Goal: Information Seeking & Learning: Learn about a topic

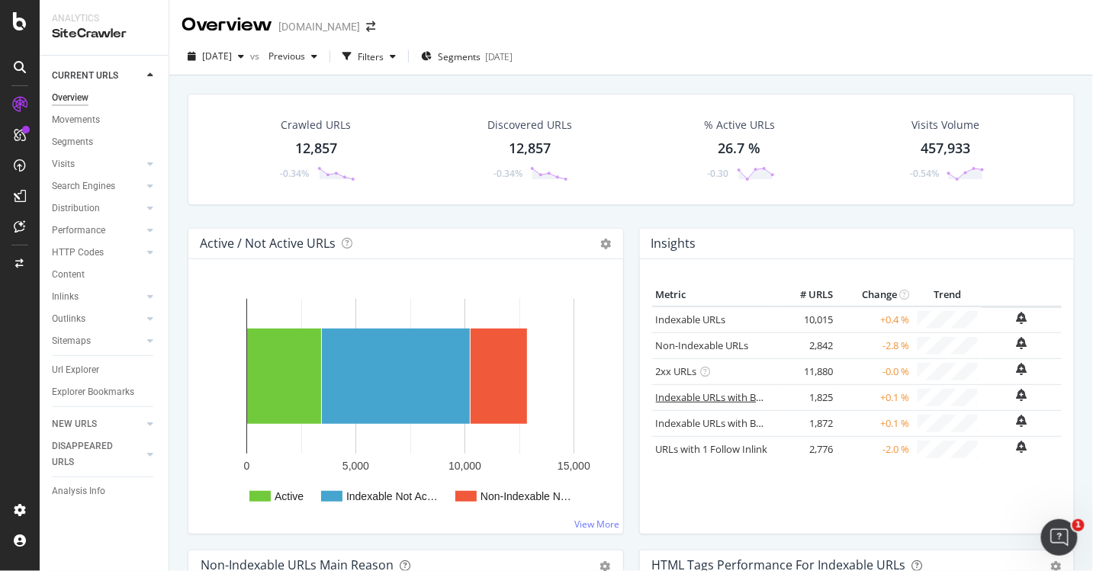
click at [751, 397] on link "Indexable URLs with Bad H1" at bounding box center [719, 398] width 127 height 14
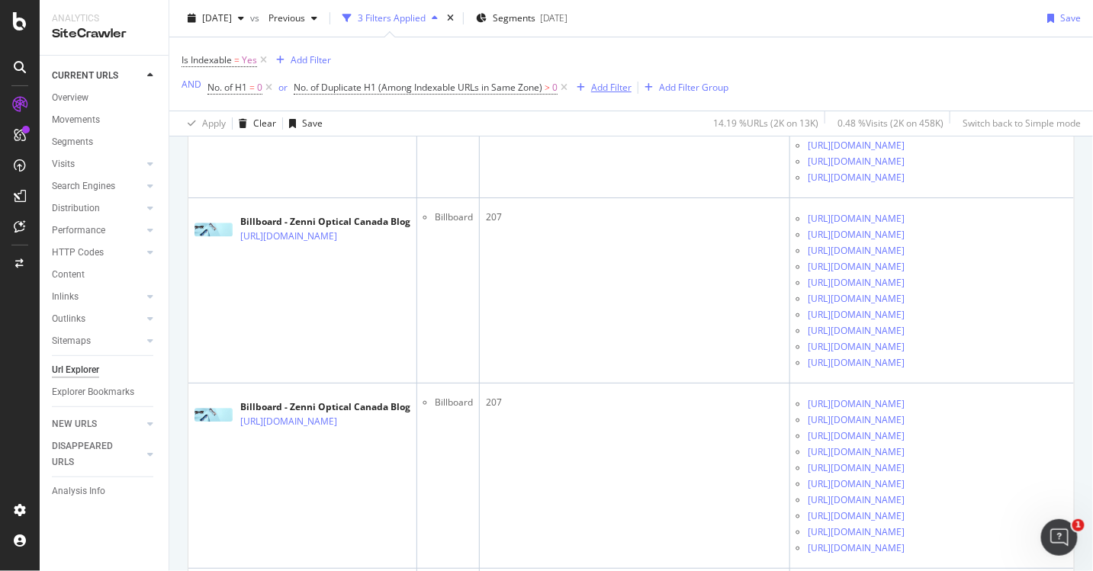
scroll to position [3541, 0]
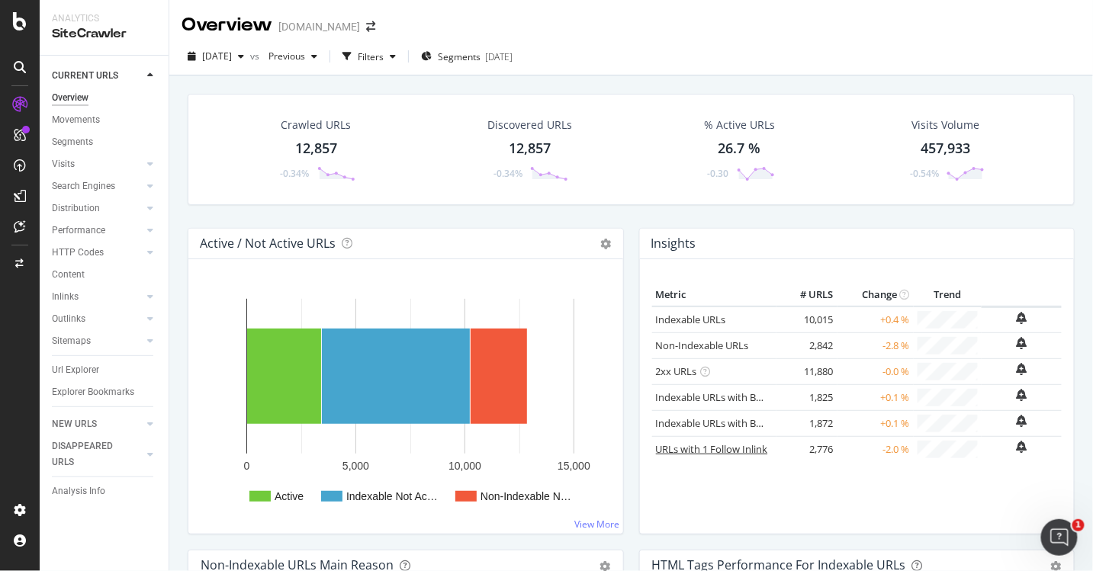
click at [727, 448] on link "URLs with 1 Follow Inlink" at bounding box center [712, 449] width 112 height 14
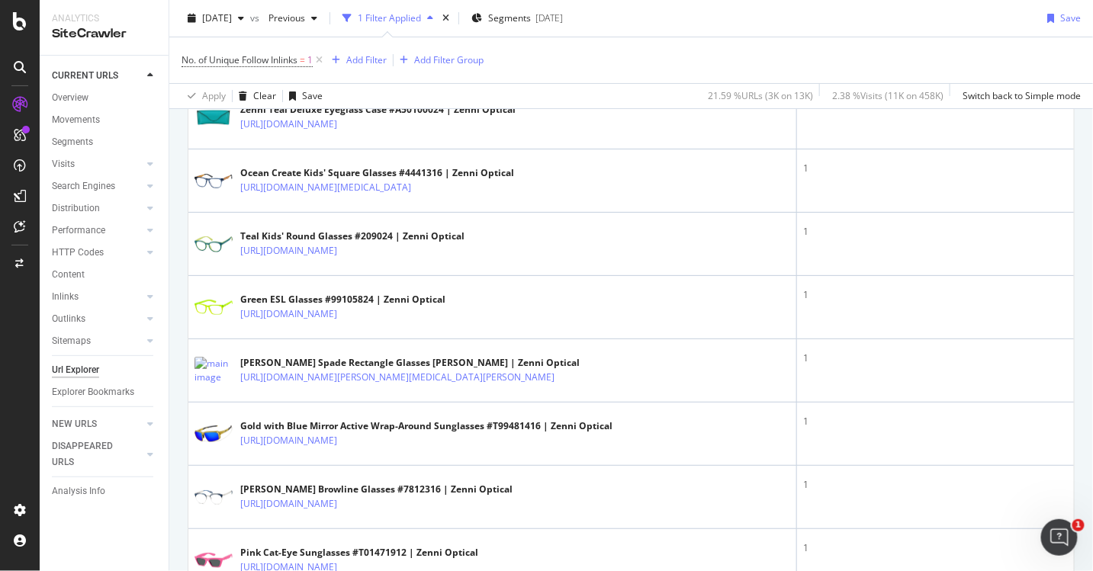
scroll to position [1827, 0]
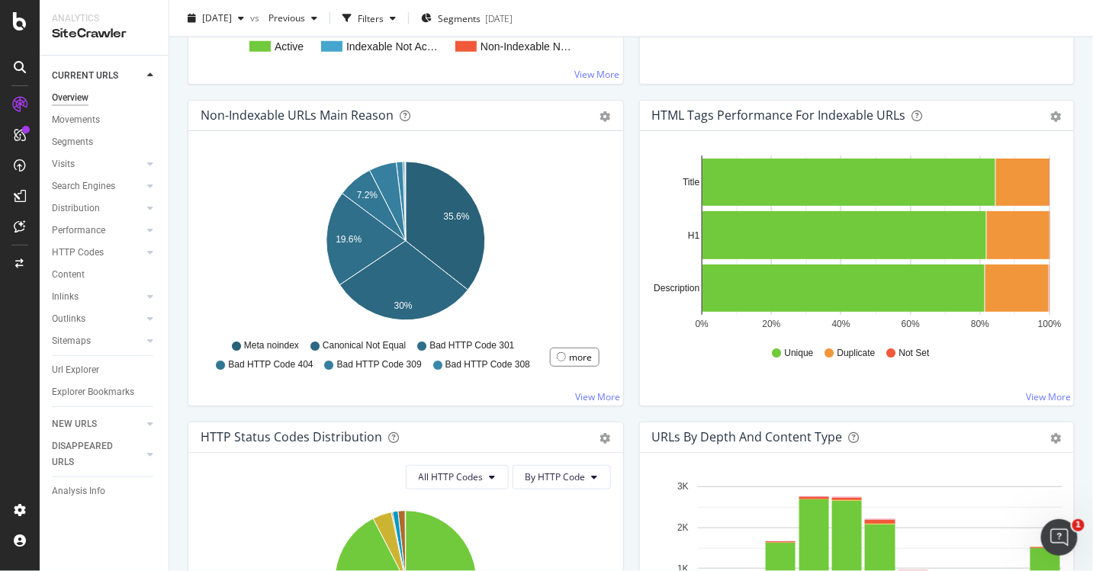
scroll to position [473, 0]
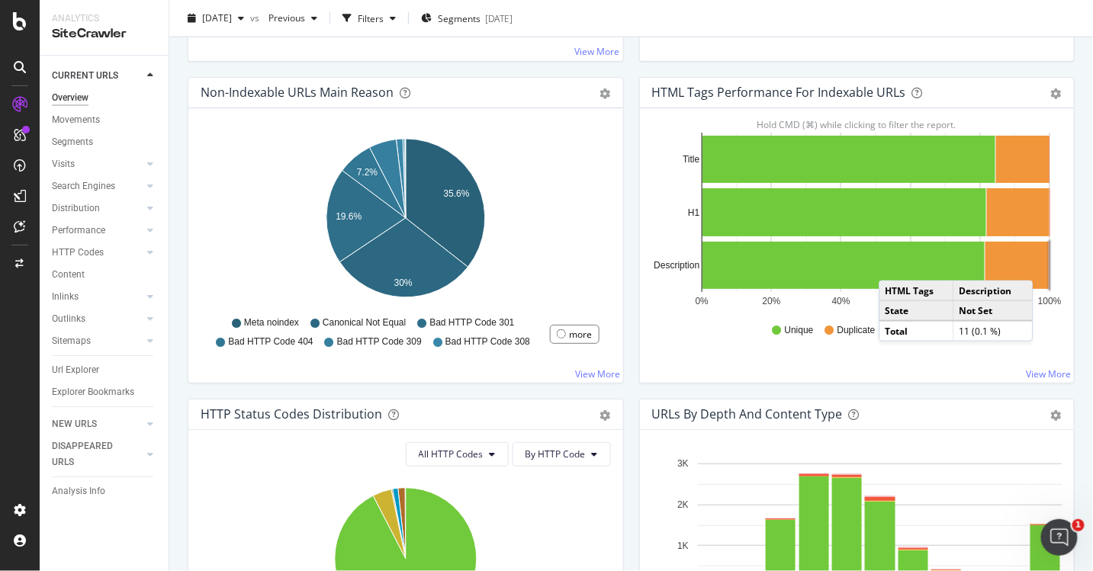
click at [1049, 264] on rect "A chart." at bounding box center [1049, 265] width 1 height 47
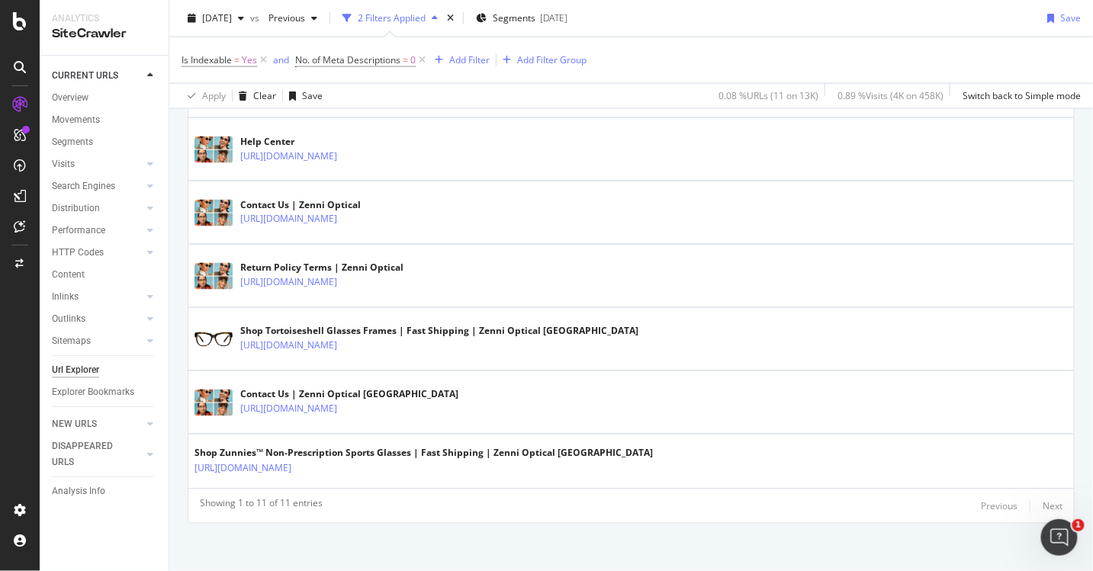
scroll to position [699, 0]
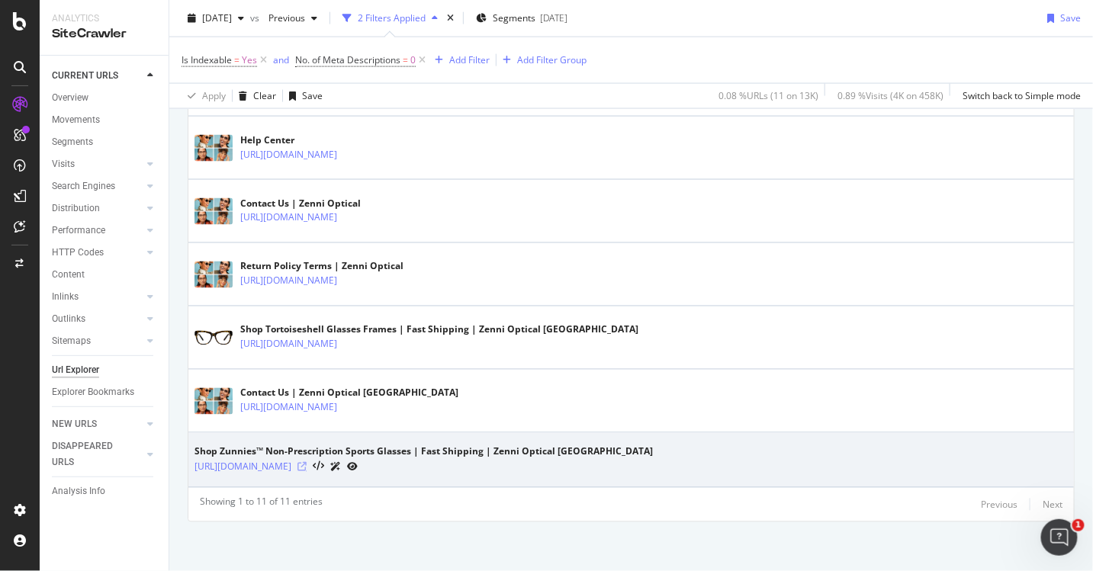
click at [307, 464] on icon at bounding box center [301, 467] width 9 height 9
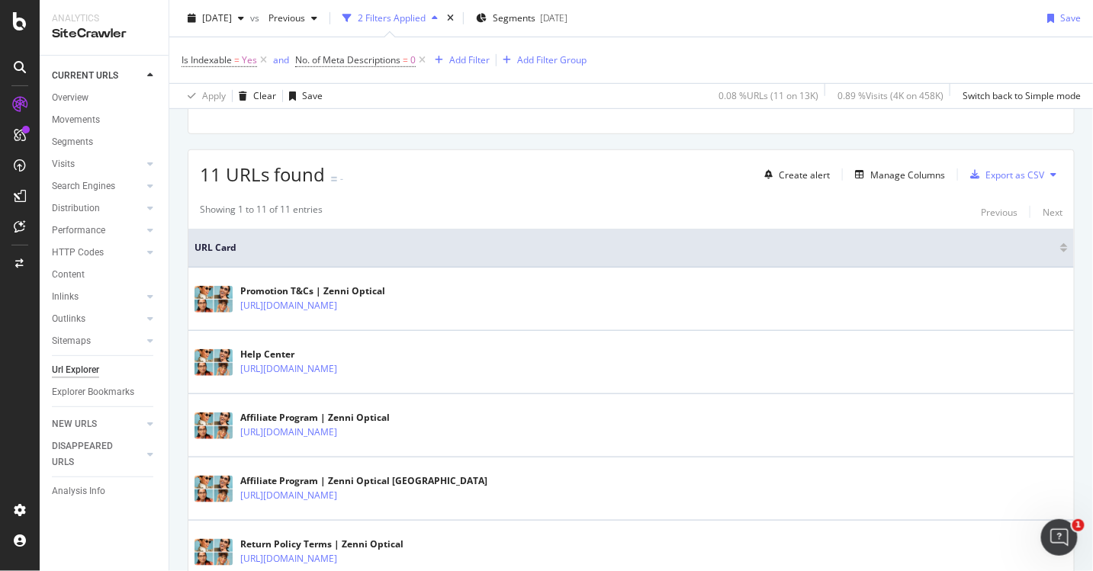
scroll to position [227, 0]
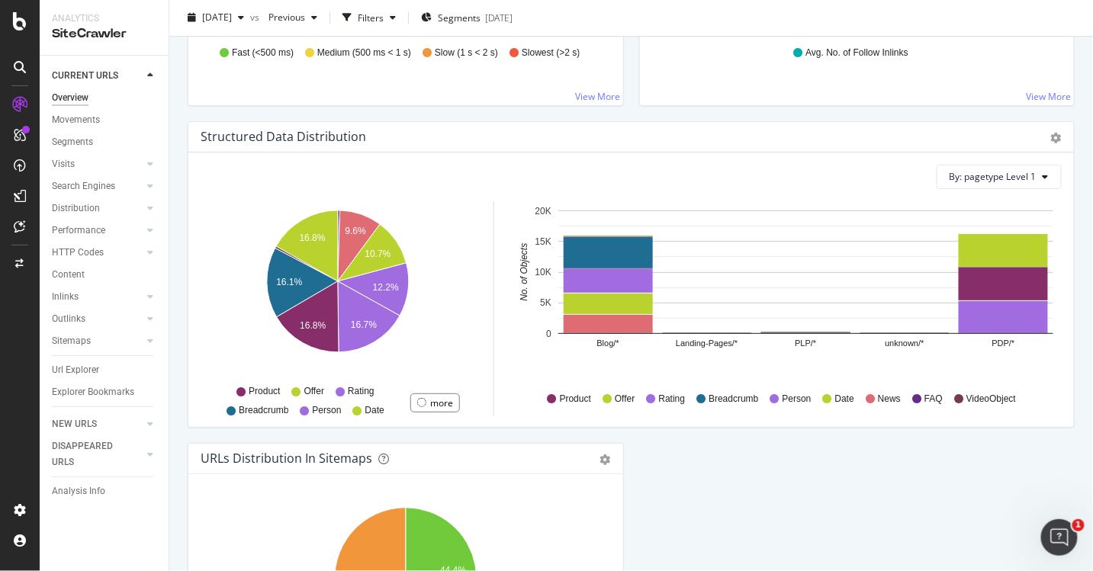
scroll to position [1400, 0]
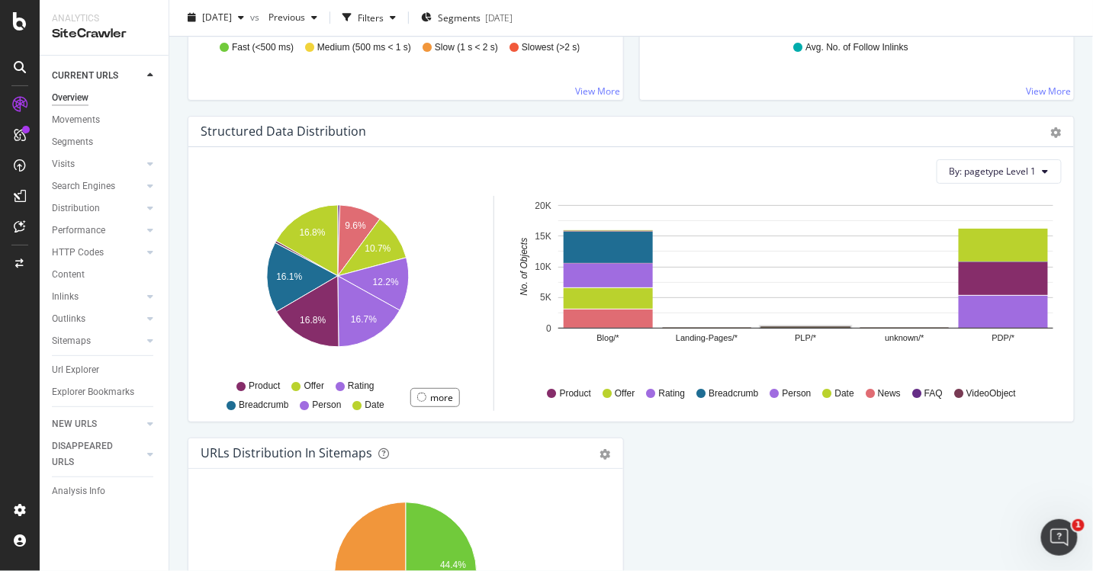
click at [800, 326] on rect "A chart." at bounding box center [806, 327] width 92 height 3
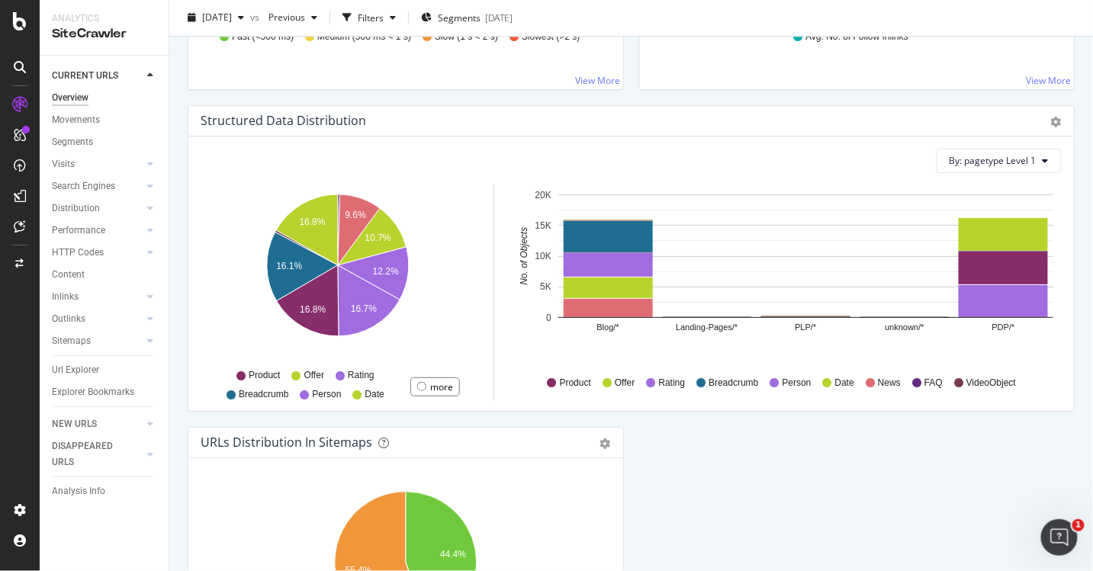
scroll to position [1408, 0]
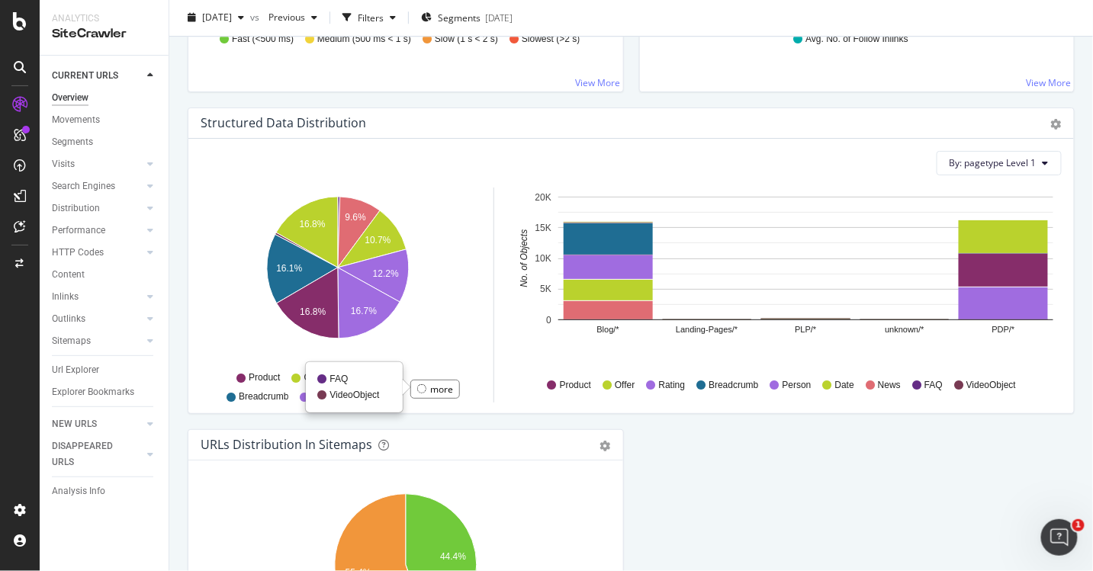
click at [422, 384] on div at bounding box center [421, 388] width 9 height 9
click at [432, 388] on div "more" at bounding box center [441, 389] width 23 height 13
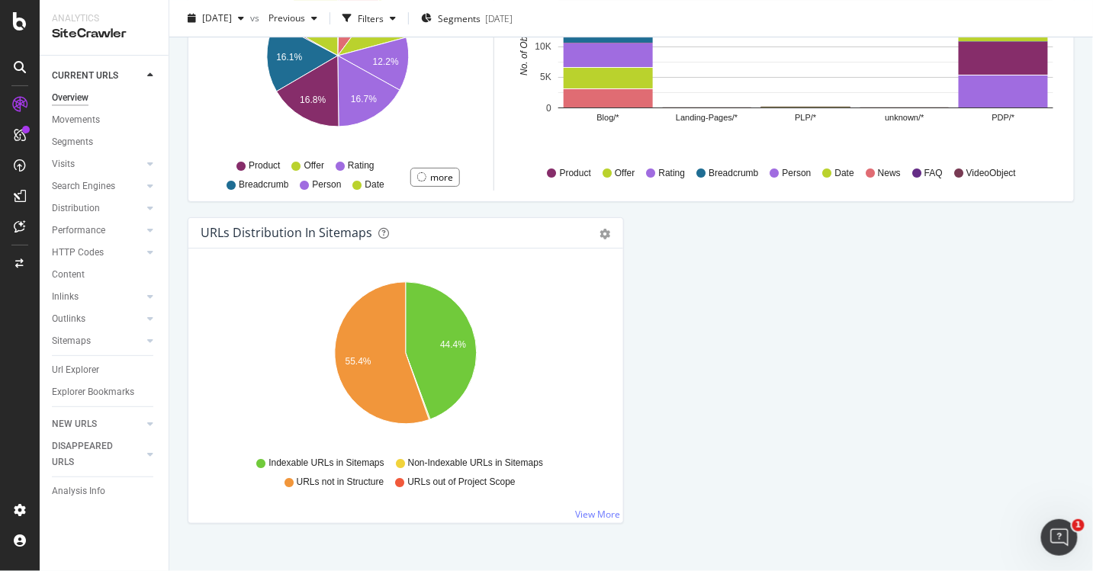
scroll to position [1638, 0]
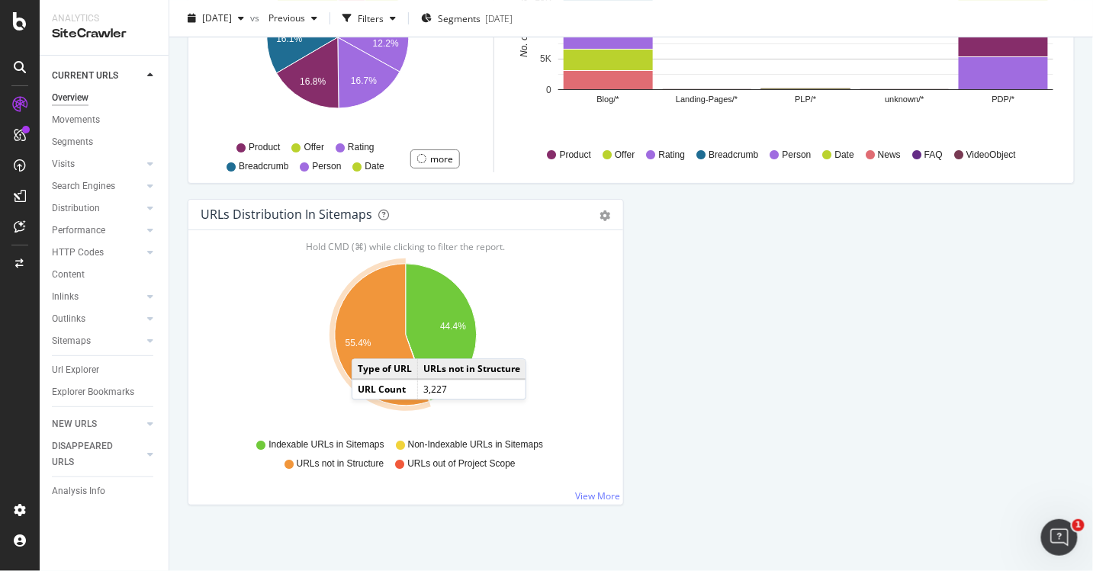
click at [367, 341] on text "55.4%" at bounding box center [359, 343] width 26 height 11
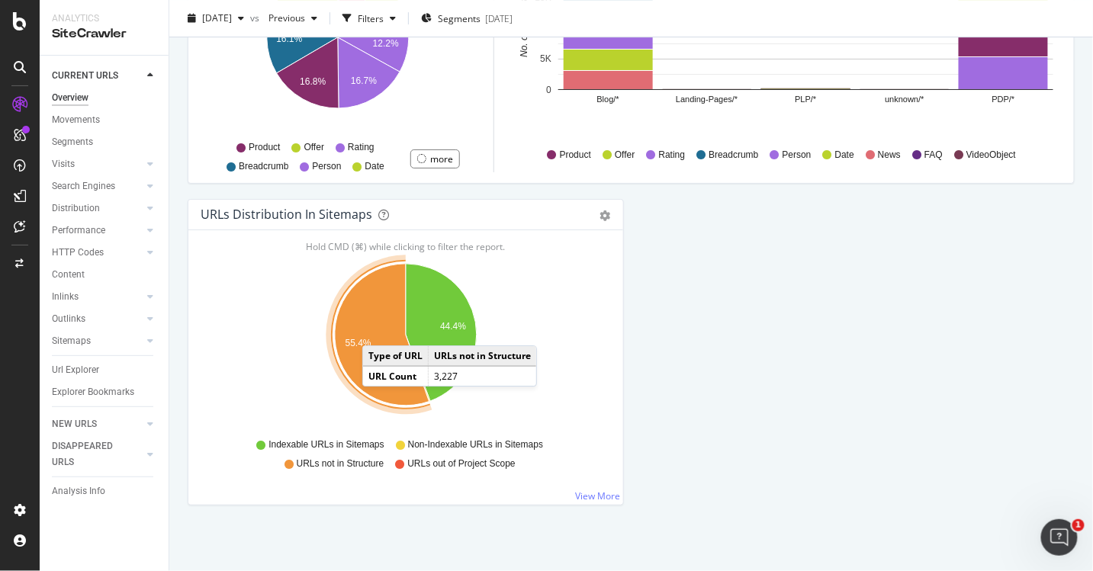
click at [378, 328] on icon "A chart." at bounding box center [382, 335] width 95 height 142
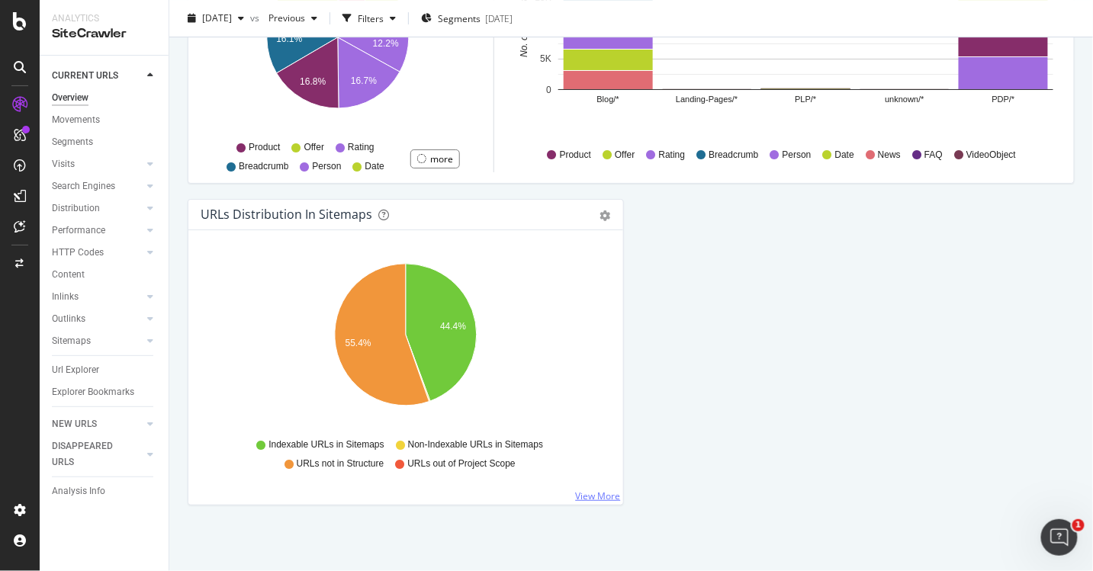
click at [606, 497] on link "View More" at bounding box center [598, 496] width 45 height 13
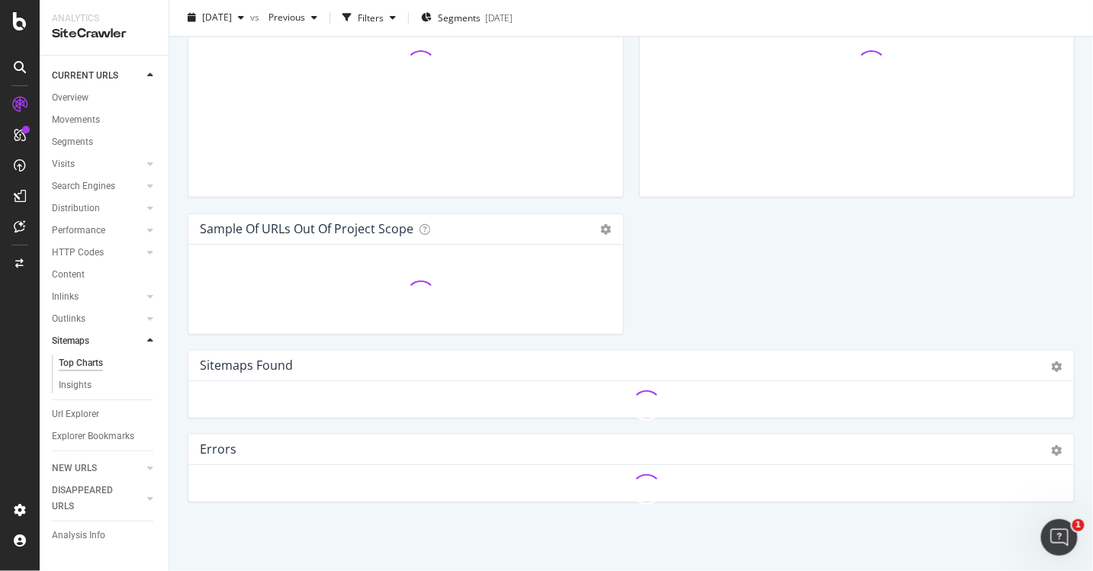
scroll to position [1599, 0]
